Goal: Task Accomplishment & Management: Manage account settings

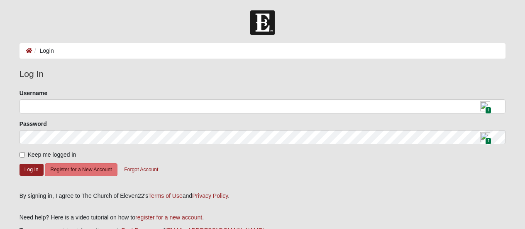
click at [486, 105] on img at bounding box center [485, 106] width 10 height 10
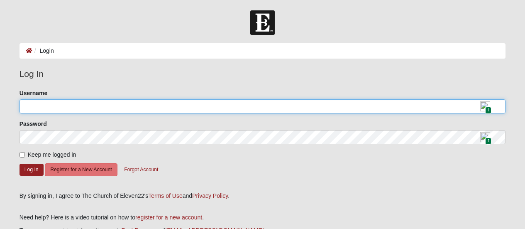
type input "hobas12"
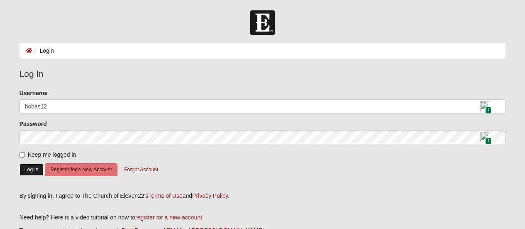
click at [36, 170] on button "Log In" at bounding box center [32, 169] width 24 height 12
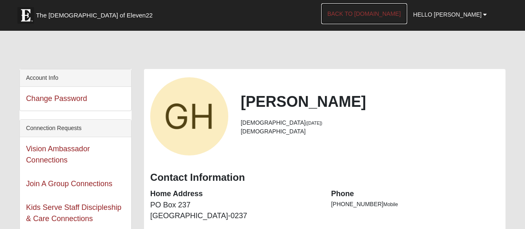
click at [372, 15] on link "Back to [DOMAIN_NAME]" at bounding box center [364, 13] width 86 height 21
